Goal: Task Accomplishment & Management: Use online tool/utility

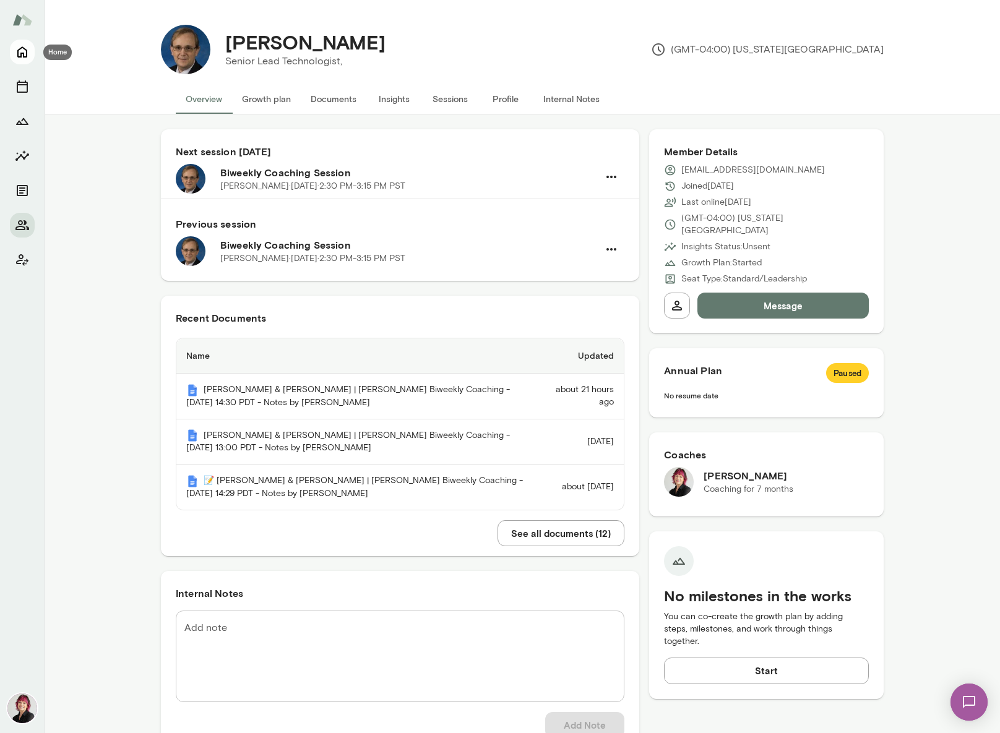
click at [24, 56] on icon "Home" at bounding box center [22, 52] width 10 height 11
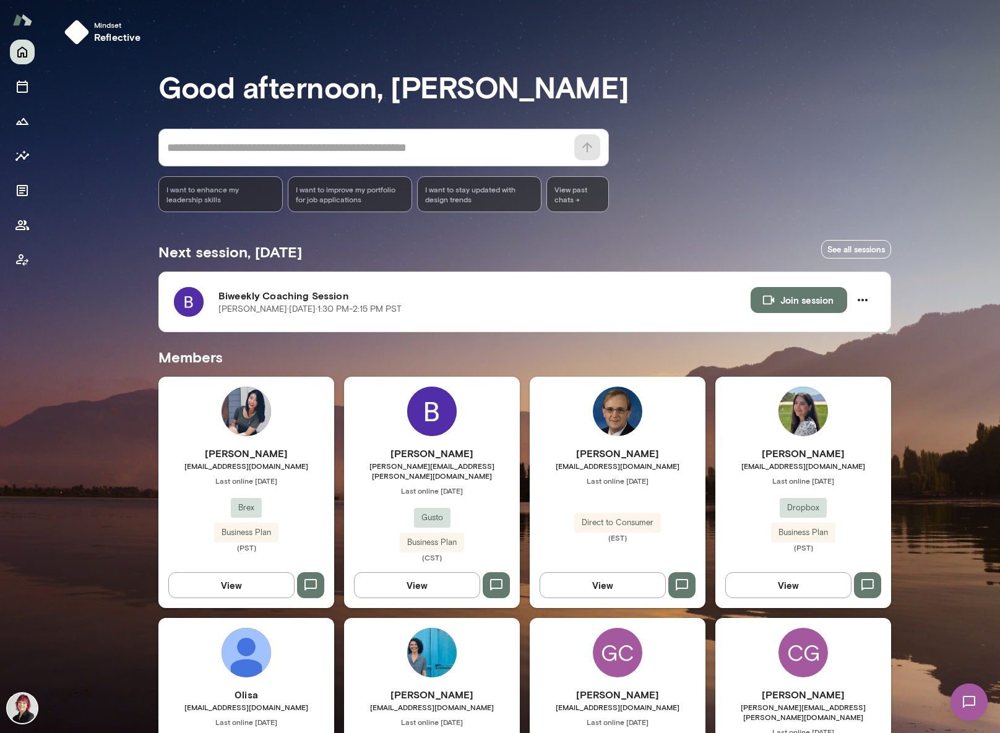
click at [418, 461] on span "[PERSON_NAME][EMAIL_ADDRESS][PERSON_NAME][DOMAIN_NAME]" at bounding box center [432, 471] width 176 height 20
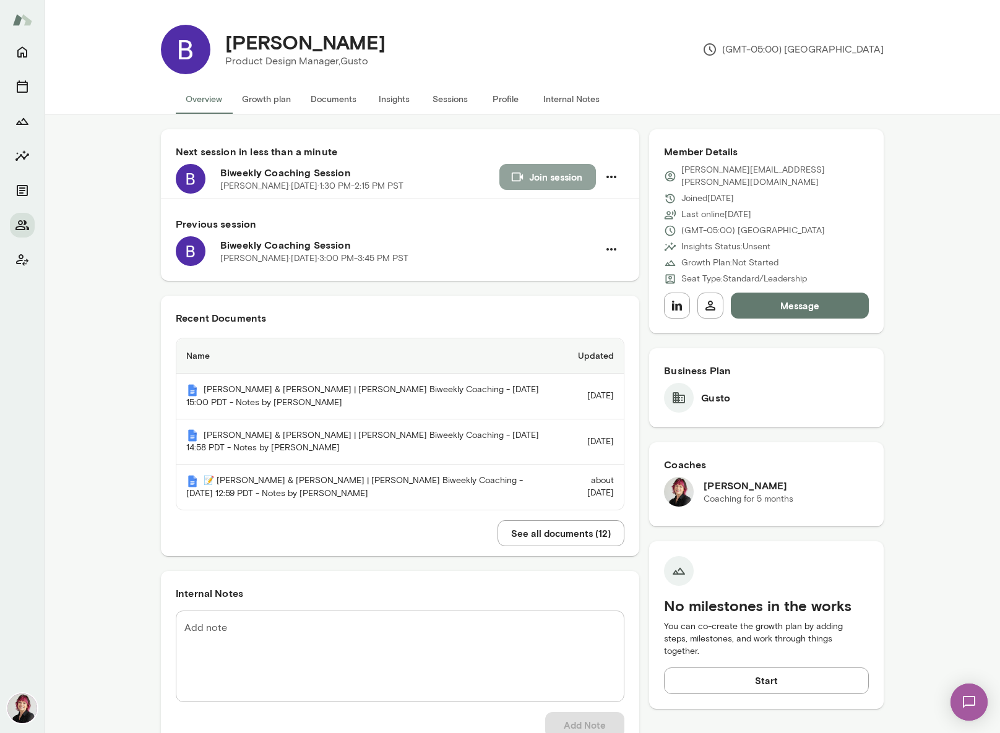
click at [583, 179] on button "Join session" at bounding box center [547, 177] width 97 height 26
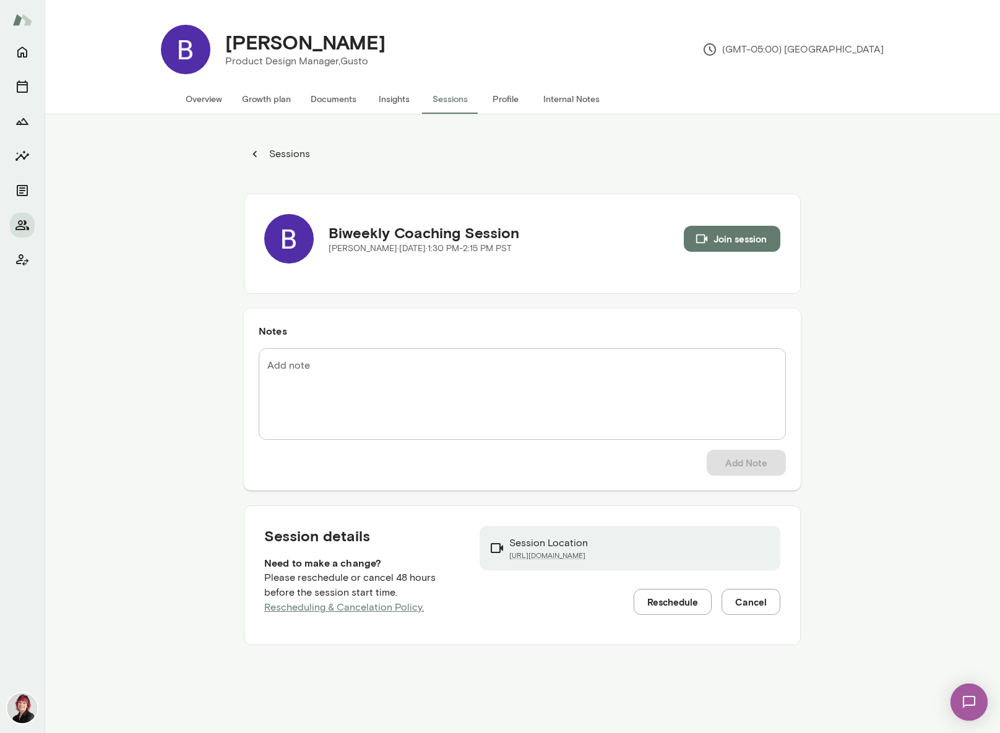
click at [340, 100] on button "Documents" at bounding box center [334, 99] width 66 height 30
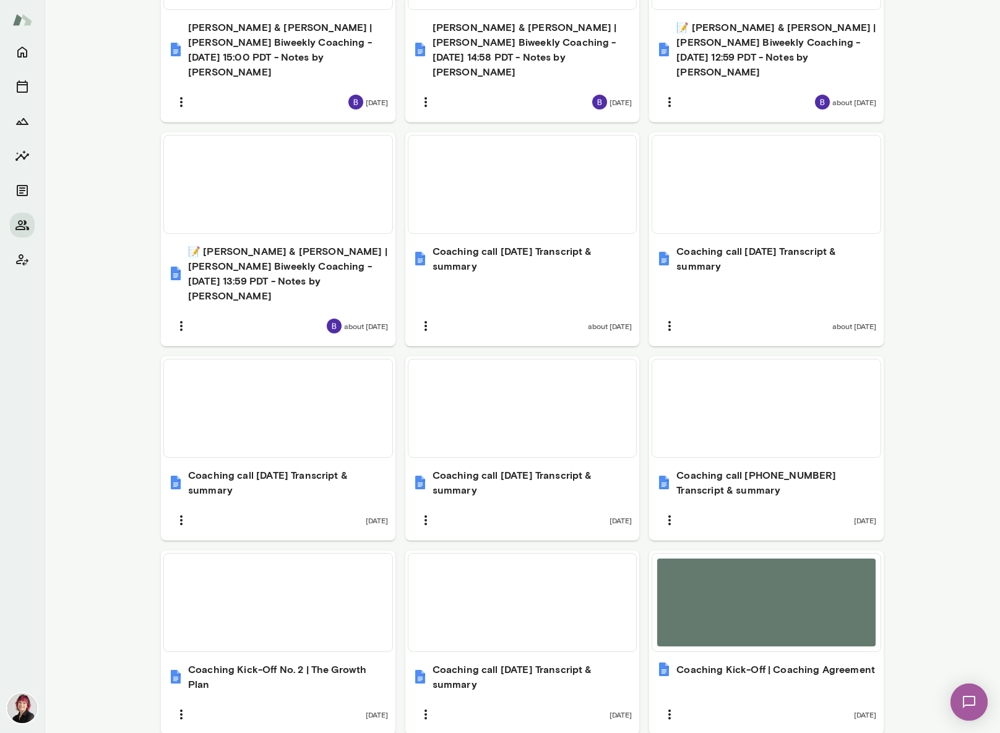
scroll to position [601, 0]
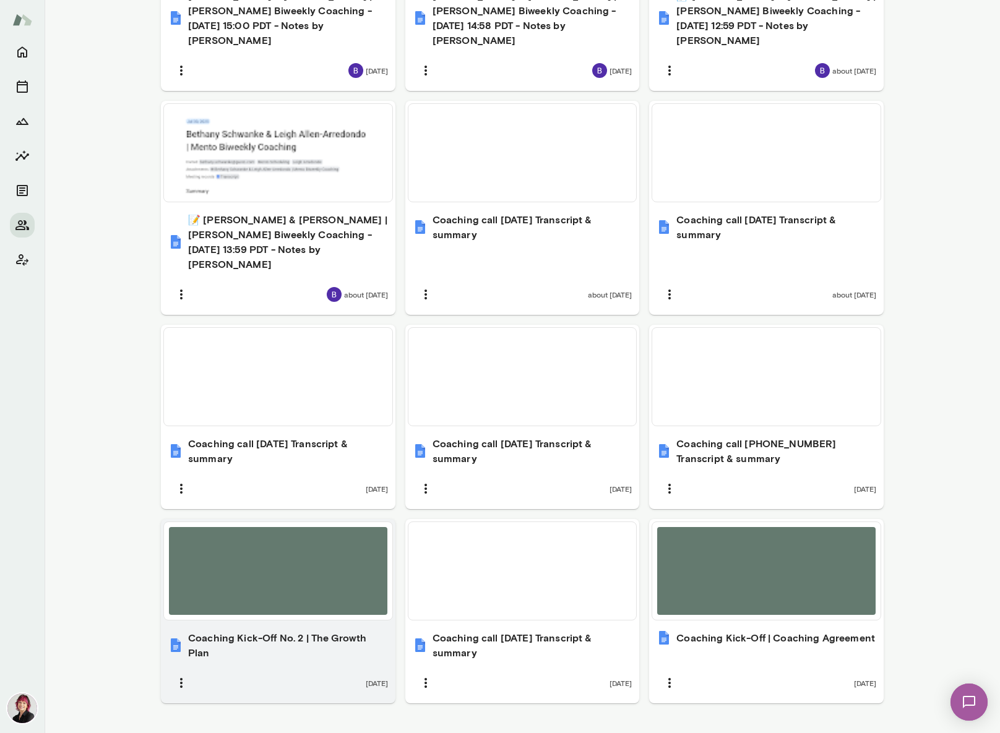
click at [236, 630] on h6 "Coaching Kick-Off No. 2 | The Growth Plan" at bounding box center [288, 645] width 200 height 30
click at [322, 630] on h6 "Coaching Kick-Off No. 2 | The Growth Plan" at bounding box center [288, 645] width 200 height 30
